Goal: Information Seeking & Learning: Learn about a topic

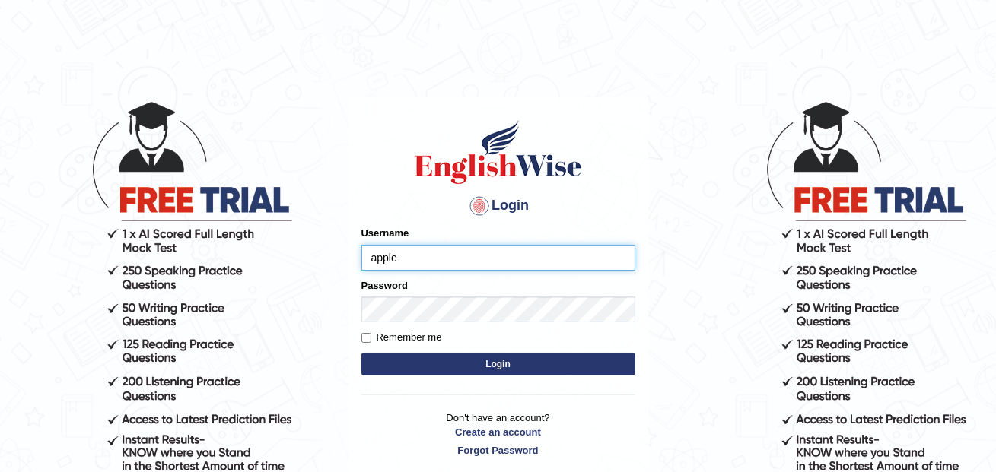
click at [436, 263] on input "apple" at bounding box center [498, 258] width 274 height 26
type input "annifred_parramatta"
click at [569, 365] on button "Login" at bounding box center [498, 364] width 274 height 23
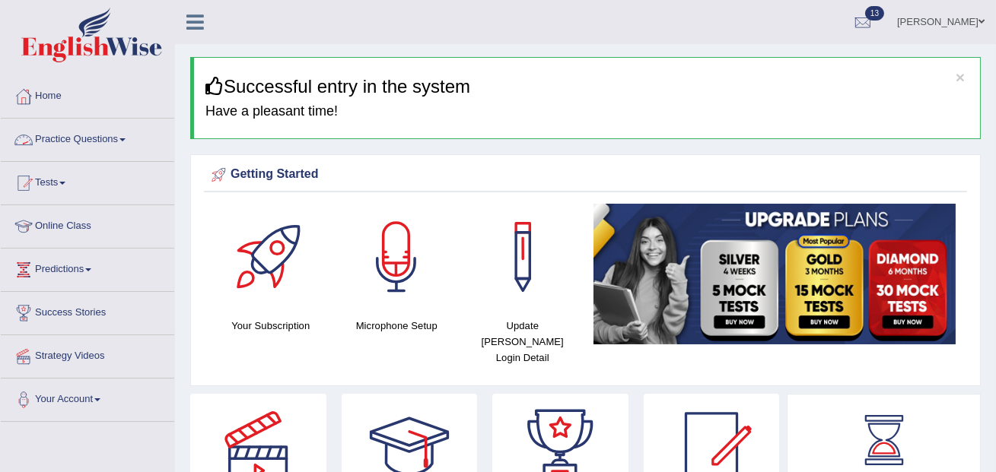
click at [125, 137] on link "Practice Questions" at bounding box center [87, 138] width 173 height 38
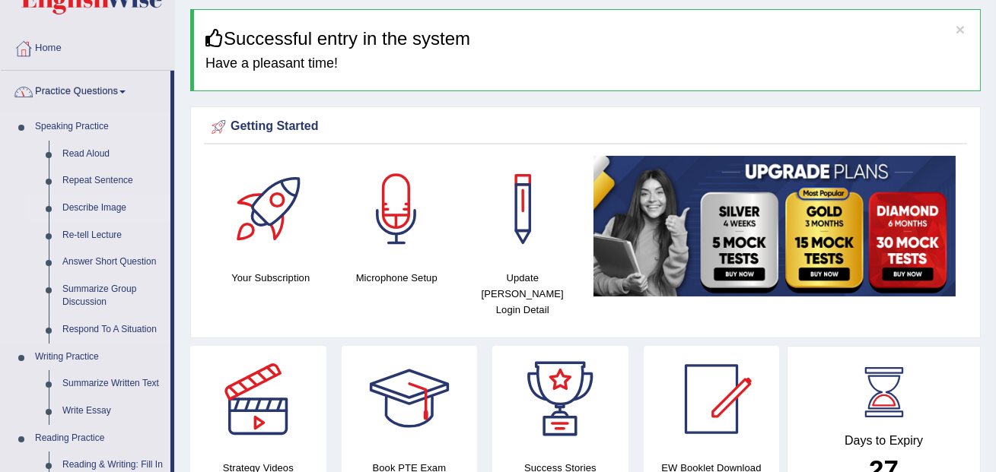
scroll to position [50, 0]
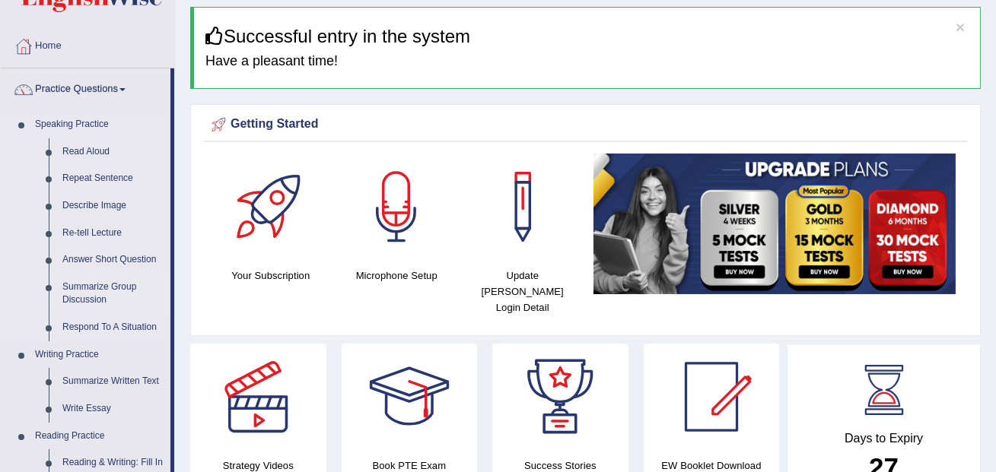
click at [110, 288] on link "Summarize Group Discussion" at bounding box center [113, 294] width 115 height 40
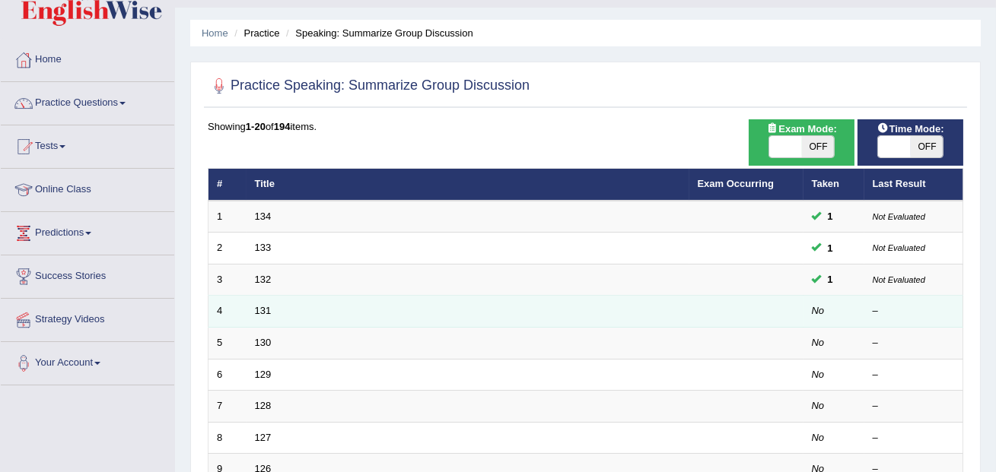
scroll to position [38, 0]
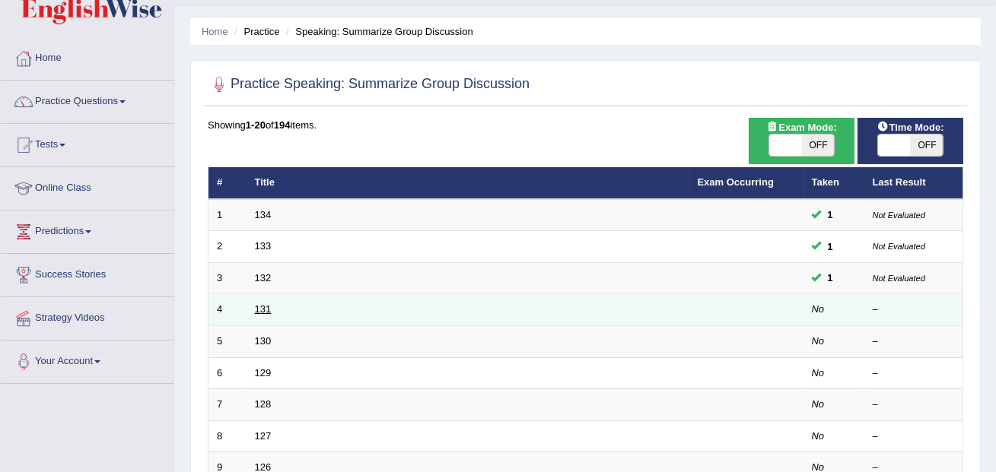
click at [269, 308] on link "131" at bounding box center [263, 309] width 17 height 11
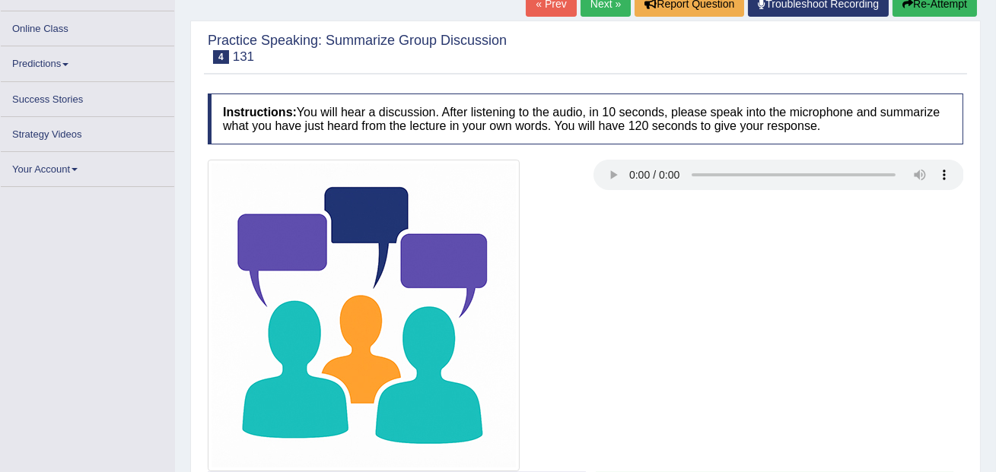
scroll to position [186, 0]
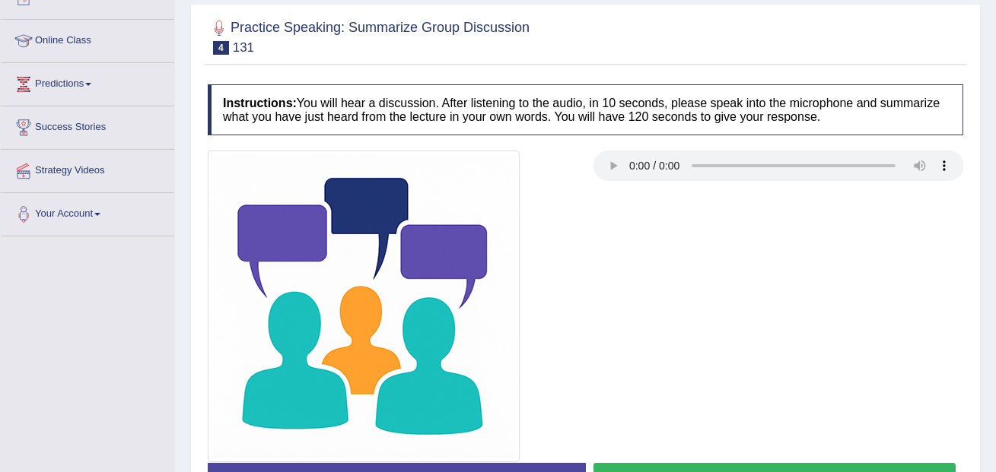
click at [617, 222] on div at bounding box center [585, 307] width 771 height 312
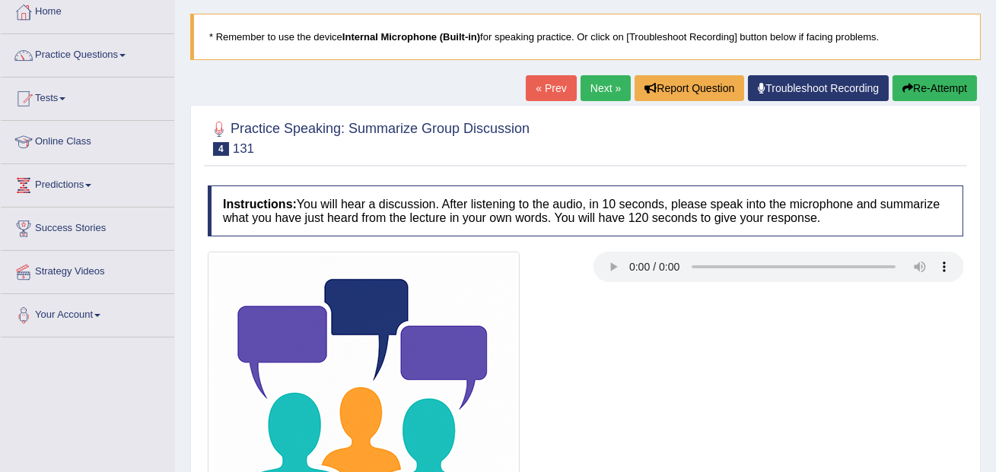
scroll to position [0, 0]
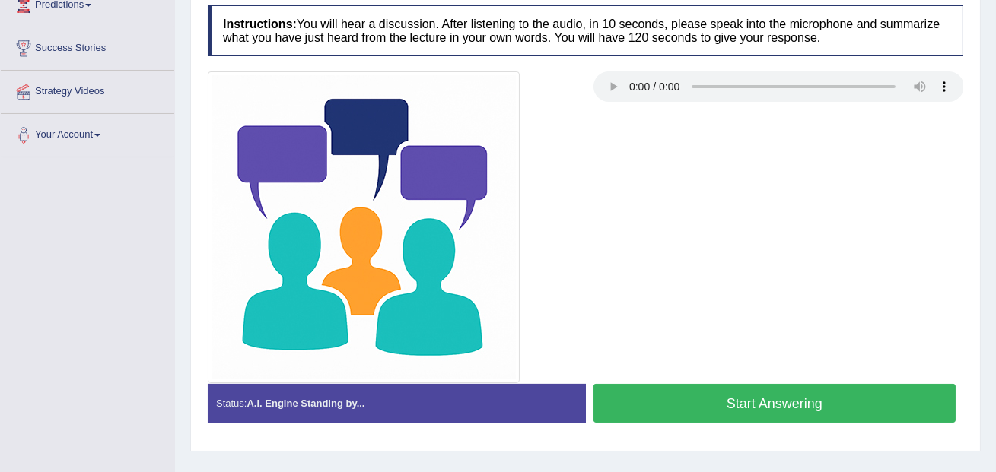
scroll to position [266, 0]
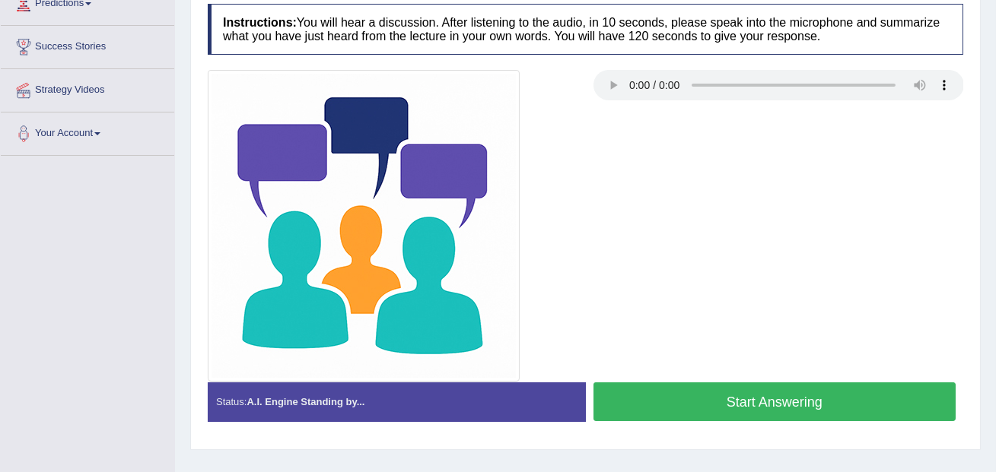
click at [714, 399] on button "Start Answering" at bounding box center [774, 402] width 363 height 39
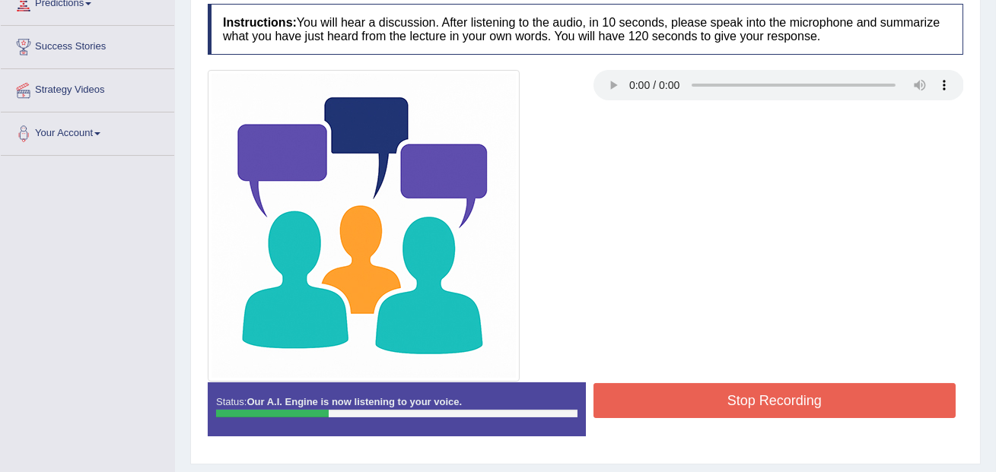
click at [714, 398] on button "Stop Recording" at bounding box center [774, 400] width 363 height 35
